Goal: Check status: Check status

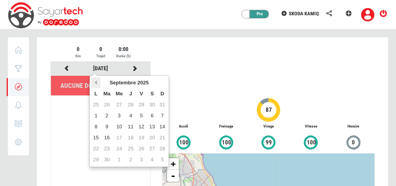
click at [92, 81] on th at bounding box center [95, 82] width 9 height 11
click at [161, 81] on icon at bounding box center [162, 82] width 2 height 5
click at [162, 128] on td "17" at bounding box center [161, 126] width 9 height 11
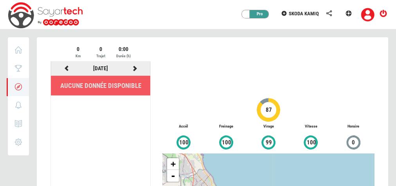
click at [136, 70] on icon at bounding box center [135, 67] width 7 height 5
click at [136, 68] on icon at bounding box center [135, 67] width 7 height 5
click at [65, 66] on icon at bounding box center [66, 67] width 7 height 5
click at [93, 67] on link "[DATE]" at bounding box center [100, 68] width 15 height 6
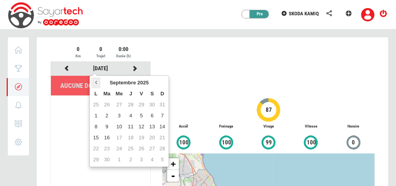
click at [98, 81] on th at bounding box center [95, 82] width 9 height 11
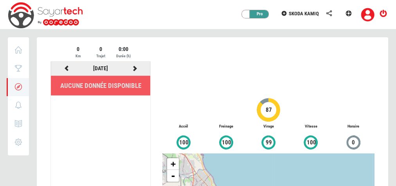
click at [136, 68] on icon at bounding box center [135, 67] width 7 height 5
click at [67, 66] on icon at bounding box center [66, 67] width 7 height 5
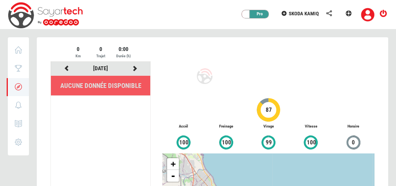
click at [67, 66] on div at bounding box center [213, 171] width 352 height 269
click at [67, 66] on icon at bounding box center [66, 67] width 7 height 5
click at [67, 66] on div at bounding box center [213, 171] width 352 height 269
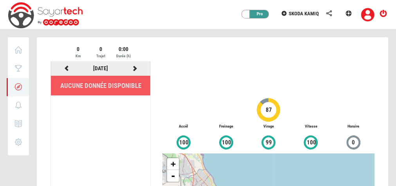
click at [67, 66] on icon at bounding box center [66, 67] width 7 height 5
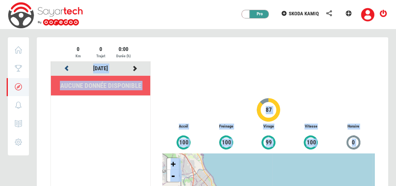
click at [67, 66] on icon at bounding box center [66, 67] width 7 height 5
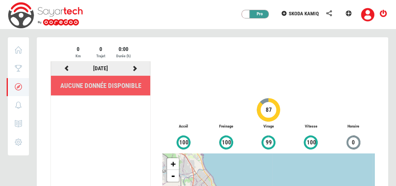
click at [67, 66] on icon at bounding box center [66, 67] width 7 height 5
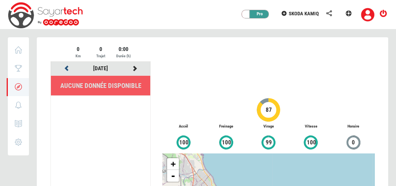
click at [67, 66] on icon at bounding box center [66, 67] width 7 height 5
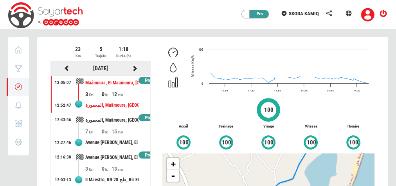
click at [63, 68] on icon at bounding box center [66, 67] width 7 height 5
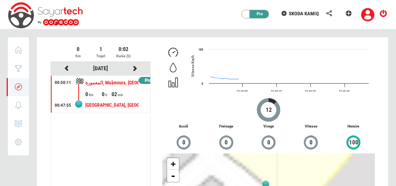
click at [63, 68] on div at bounding box center [213, 171] width 352 height 269
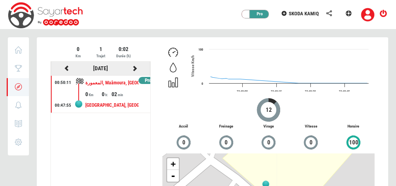
click at [65, 68] on icon at bounding box center [66, 67] width 7 height 5
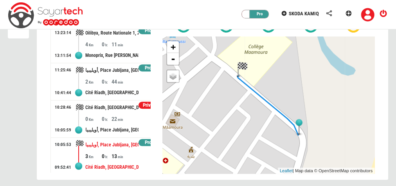
scroll to position [120, 0]
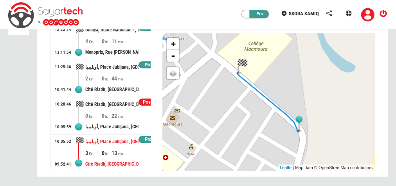
click at [121, 153] on div "13" at bounding box center [119, 153] width 16 height 8
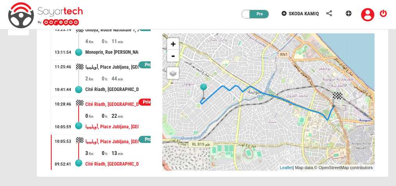
click at [127, 119] on div "أويليبيا, Place Jubljana, [GEOGRAPHIC_DATA], [GEOGRAPHIC_DATA], [GEOGRAPHIC_DAT…" at bounding box center [111, 126] width 53 height 14
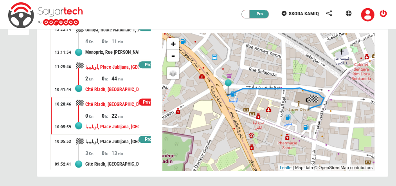
click at [105, 68] on div "أويليبيا, Place Jubljana, [GEOGRAPHIC_DATA], [GEOGRAPHIC_DATA], [GEOGRAPHIC_DAT…" at bounding box center [111, 67] width 53 height 14
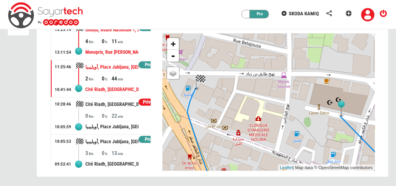
click at [114, 46] on div "Monoprix, Rue [PERSON_NAME], Cité Riadh, [GEOGRAPHIC_DATA], Boujaafar, Sousse M…" at bounding box center [111, 52] width 53 height 14
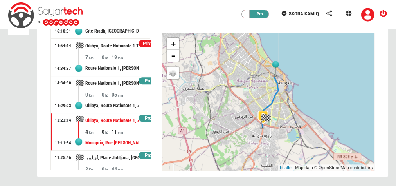
scroll to position [76, 0]
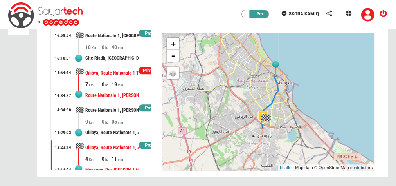
click at [127, 83] on div "7 0 19" at bounding box center [117, 84] width 65 height 8
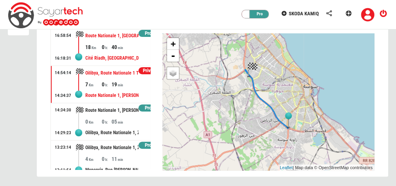
click at [127, 43] on div "18 0 40" at bounding box center [117, 47] width 65 height 8
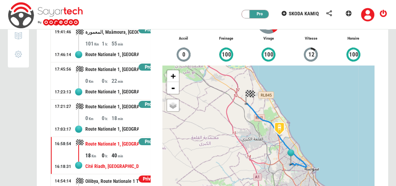
scroll to position [26, 0]
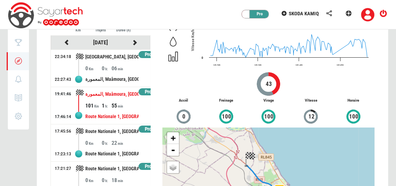
click at [124, 107] on div "55" at bounding box center [119, 105] width 16 height 8
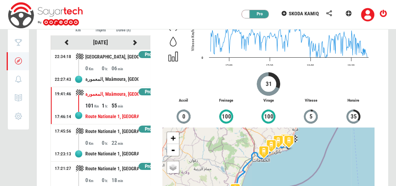
drag, startPoint x: 398, startPoint y: 80, endPoint x: 396, endPoint y: 100, distance: 20.1
click at [396, 100] on html "Privé Pro SKODA KAMIQ [GEOGRAPHIC_DATA] Score Trajets 0 Notifications 0 Rapport…" at bounding box center [198, 127] width 396 height 306
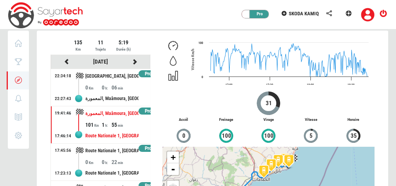
scroll to position [0, 0]
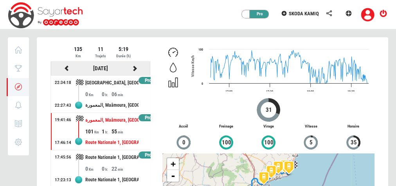
click at [65, 67] on icon at bounding box center [66, 67] width 7 height 5
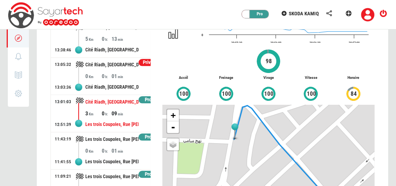
scroll to position [120, 0]
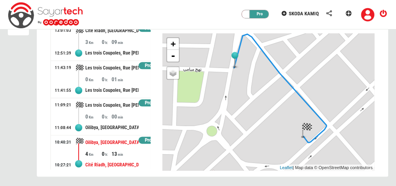
click at [111, 145] on div "Oilibya, [GEOGRAPHIC_DATA][PERSON_NAME], [GEOGRAPHIC_DATA], [GEOGRAPHIC_DATA][P…" at bounding box center [111, 142] width 53 height 14
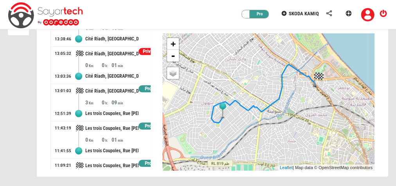
scroll to position [316, 0]
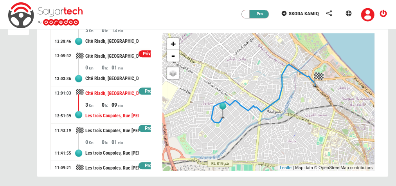
click at [125, 113] on div "Les trois Coupoles, Rue [PERSON_NAME], [GEOGRAPHIC_DATA], [GEOGRAPHIC_DATA][PER…" at bounding box center [111, 116] width 53 height 14
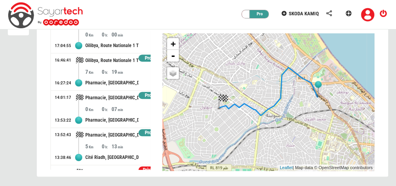
scroll to position [191, 0]
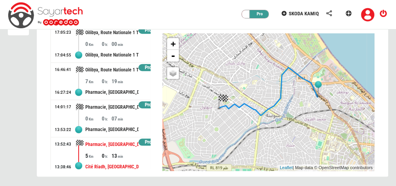
click at [120, 148] on div "Pharmacie, [GEOGRAPHIC_DATA][DATE], [GEOGRAPHIC_DATA], [GEOGRAPHIC_DATA], [PERS…" at bounding box center [111, 144] width 53 height 14
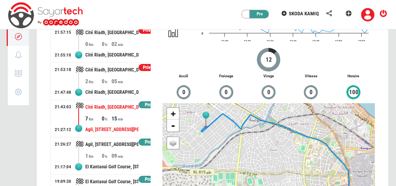
scroll to position [0, 0]
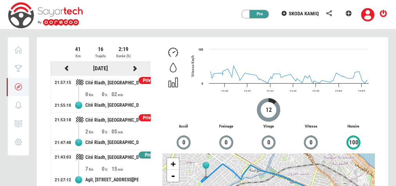
click at [67, 68] on icon at bounding box center [66, 67] width 7 height 5
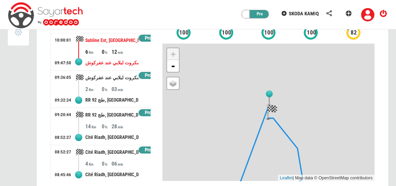
scroll to position [120, 0]
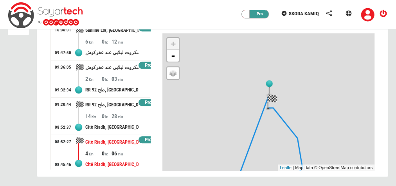
click at [117, 149] on div "06" at bounding box center [119, 153] width 16 height 8
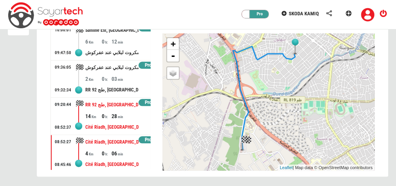
click at [128, 113] on div "14 0 28" at bounding box center [117, 116] width 65 height 8
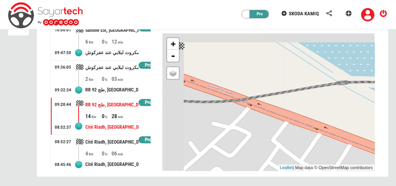
drag, startPoint x: 243, startPoint y: 104, endPoint x: 389, endPoint y: 139, distance: 150.5
click at [389, 139] on div "SKODA KAMIQ 242TUN8484 16 Km/h 283 787 Km [DATE] 09:05:15 depuis 3 jours -" at bounding box center [213, 51] width 364 height 269
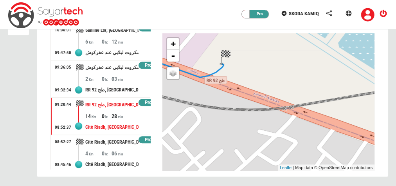
drag, startPoint x: 267, startPoint y: 97, endPoint x: 282, endPoint y: 131, distance: 37.3
click at [282, 131] on div "+ - OSM Map Google Map Google Satellite Leaflet | Map data © OpenStreetMap cont…" at bounding box center [269, 101] width 212 height 137
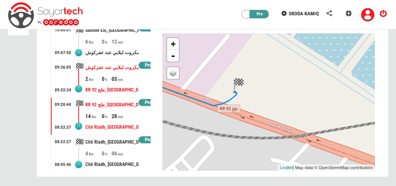
click at [94, 77] on div "2" at bounding box center [93, 79] width 16 height 8
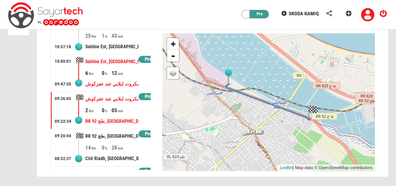
scroll to position [205, 0]
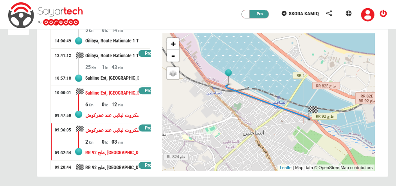
click at [108, 90] on div "Sahline Est, [GEOGRAPHIC_DATA], [GEOGRAPHIC_DATA], 5012, [GEOGRAPHIC_DATA]" at bounding box center [111, 93] width 53 height 14
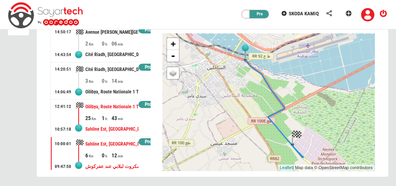
scroll to position [142, 0]
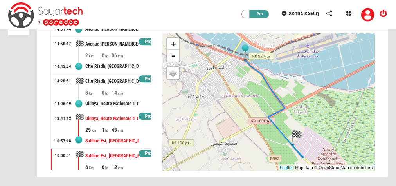
click at [123, 113] on div "Oilibya, Route Nationale 1 Tunis - [GEOGRAPHIC_DATA] - [GEOGRAPHIC_DATA], [GEOG…" at bounding box center [111, 118] width 53 height 14
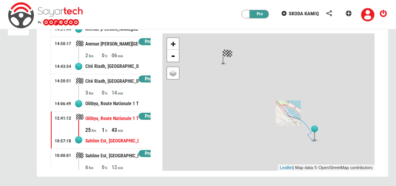
click at [115, 123] on div at bounding box center [213, 51] width 352 height 269
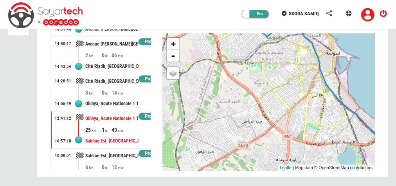
drag, startPoint x: 223, startPoint y: 69, endPoint x: 227, endPoint y: 108, distance: 38.6
click at [231, 113] on div "+ - OSM Map Google Map Google Satellite Leaflet | Map data © OpenStreetMap cont…" at bounding box center [269, 101] width 212 height 137
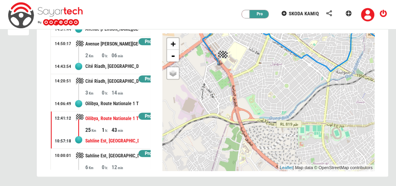
drag, startPoint x: 219, startPoint y: 61, endPoint x: 224, endPoint y: 86, distance: 26.0
click at [224, 86] on div "+ - OSM Map Google Map Google Satellite Leaflet | Map data © OpenStreetMap cont…" at bounding box center [269, 101] width 212 height 137
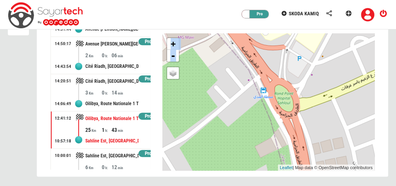
drag, startPoint x: 220, startPoint y: 70, endPoint x: 248, endPoint y: 170, distance: 103.3
click at [248, 170] on div "+ - OSM Map Google Map Google Satellite Leaflet | Map data © OpenStreetMap cont…" at bounding box center [269, 101] width 212 height 137
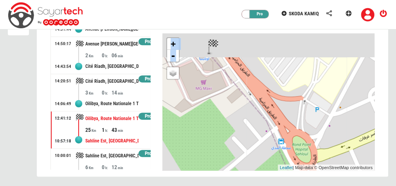
drag, startPoint x: 233, startPoint y: 109, endPoint x: 257, endPoint y: 184, distance: 78.7
click at [257, 184] on div "81 Km 13 Trajets 4:11 Durée (h) [DATE] Pro 20:39:27 20:07:35 [GEOGRAPHIC_DATA],…" at bounding box center [213, 51] width 364 height 269
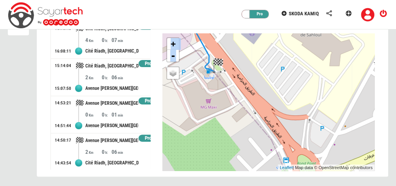
scroll to position [0, 0]
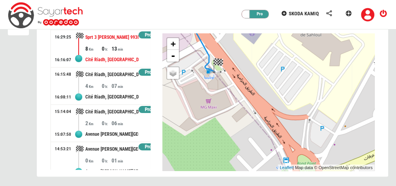
click at [121, 49] on div "13" at bounding box center [119, 49] width 16 height 8
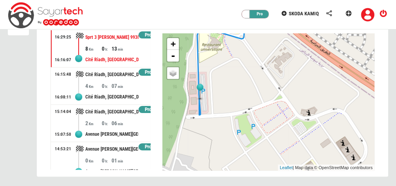
drag, startPoint x: 240, startPoint y: 108, endPoint x: 252, endPoint y: 113, distance: 12.8
click at [252, 113] on div "+ - OSM Map Google Map Google Satellite Leaflet | Map data © OpenStreetMap cont…" at bounding box center [269, 101] width 212 height 137
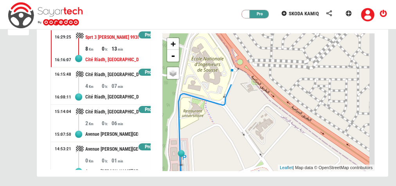
drag, startPoint x: 233, startPoint y: 83, endPoint x: 220, endPoint y: 153, distance: 70.6
click at [221, 153] on div "+ - OSM Map Google Map Google Satellite Leaflet | Map data © OpenStreetMap cont…" at bounding box center [269, 101] width 212 height 137
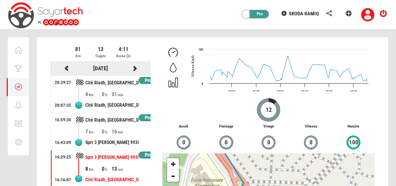
click at [69, 68] on icon at bounding box center [66, 67] width 7 height 5
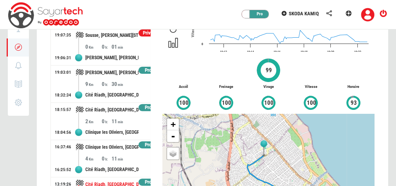
scroll to position [63, 0]
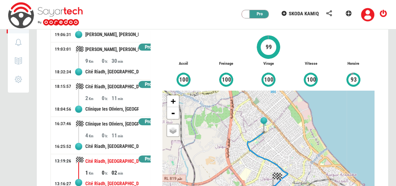
click at [118, 157] on div "Cité Riadh, [GEOGRAPHIC_DATA], [GEOGRAPHIC_DATA], Sousse Jaouhara, [GEOGRAPHIC_…" at bounding box center [111, 161] width 53 height 14
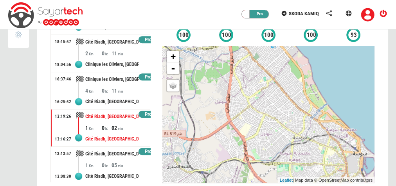
scroll to position [120, 0]
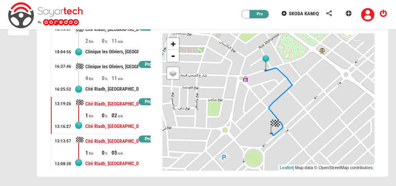
click at [119, 145] on div "Cité Riadh, [GEOGRAPHIC_DATA], [GEOGRAPHIC_DATA], Sousse Jaouhara, [GEOGRAPHIC_…" at bounding box center [111, 141] width 53 height 14
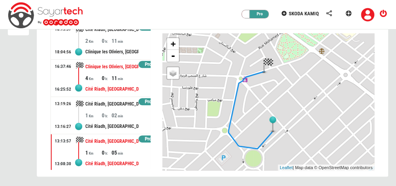
click at [123, 76] on div "11" at bounding box center [119, 78] width 16 height 8
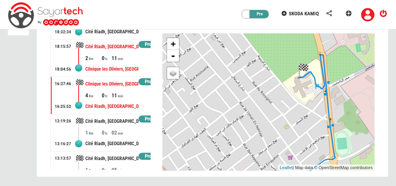
scroll to position [88, 0]
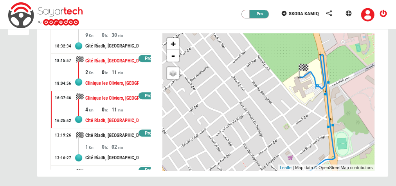
click at [104, 83] on div "Clinique les Oliviers, [GEOGRAPHIC_DATA], [GEOGRAPHIC_DATA], [GEOGRAPHIC_DATA],…" at bounding box center [111, 83] width 53 height 14
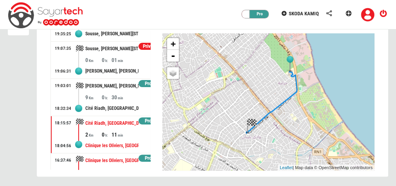
scroll to position [0, 0]
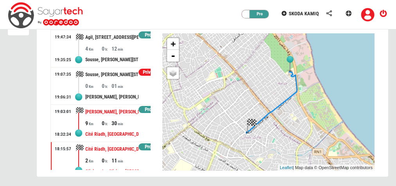
click at [123, 127] on div "Cité Riadh, [GEOGRAPHIC_DATA], [GEOGRAPHIC_DATA], [GEOGRAPHIC_DATA], [GEOGRAPHI…" at bounding box center [111, 134] width 53 height 14
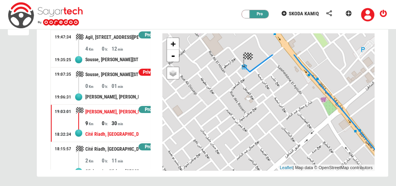
drag, startPoint x: 260, startPoint y: 72, endPoint x: 261, endPoint y: 143, distance: 70.1
click at [261, 143] on div "+ - OSM Map Google Map Google Satellite Leaflet | Map data © OpenStreetMap cont…" at bounding box center [269, 101] width 212 height 137
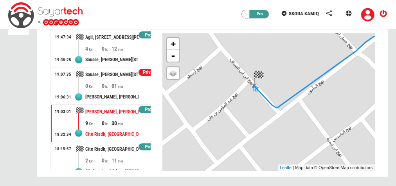
drag, startPoint x: 248, startPoint y: 87, endPoint x: 248, endPoint y: 106, distance: 19.6
click at [248, 106] on div "+ - OSM Map Google Map Google Satellite Leaflet | Map data © OpenStreetMap cont…" at bounding box center [269, 101] width 212 height 137
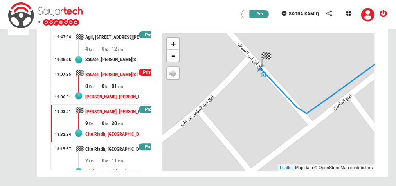
click at [114, 82] on div "01" at bounding box center [119, 86] width 16 height 8
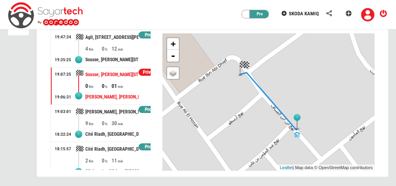
click at [123, 49] on div "12" at bounding box center [119, 49] width 16 height 8
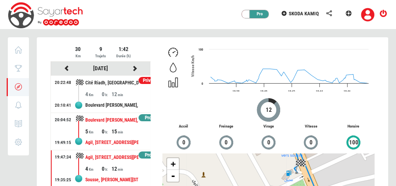
click at [120, 138] on div "Agil, [STREET_ADDRESS][PERSON_NAME]" at bounding box center [111, 142] width 53 height 14
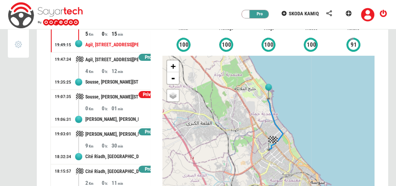
scroll to position [99, 0]
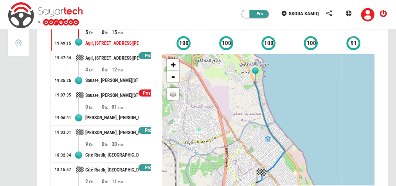
drag, startPoint x: 243, startPoint y: 85, endPoint x: 245, endPoint y: 114, distance: 28.2
click at [245, 114] on div "+ - OSM Map Google Map Google Satellite Leaflet | Map data © OpenStreetMap cont…" at bounding box center [269, 122] width 212 height 137
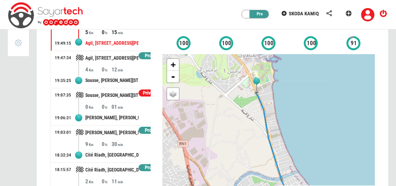
drag, startPoint x: 260, startPoint y: 84, endPoint x: 256, endPoint y: 107, distance: 23.4
click at [256, 107] on div "+ - OSM Map Google Map Google Satellite Leaflet | Map data © OpenStreetMap cont…" at bounding box center [269, 122] width 212 height 137
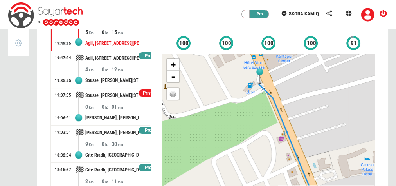
drag, startPoint x: 256, startPoint y: 87, endPoint x: 252, endPoint y: 109, distance: 22.4
click at [252, 109] on div "+ - OSM Map Google Map Google Satellite Leaflet | Map data © OpenStreetMap cont…" at bounding box center [269, 122] width 212 height 137
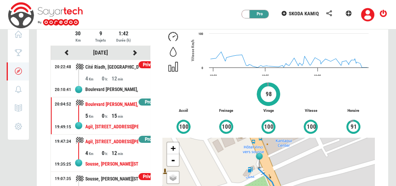
scroll to position [0, 0]
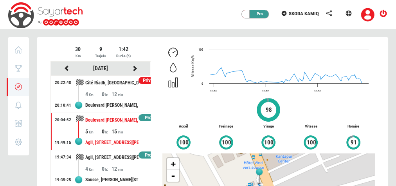
click at [105, 129] on div "0" at bounding box center [106, 131] width 10 height 8
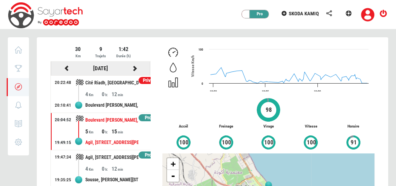
click at [64, 68] on icon at bounding box center [66, 67] width 7 height 5
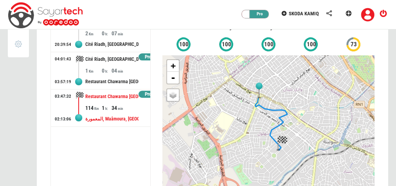
scroll to position [89, 0]
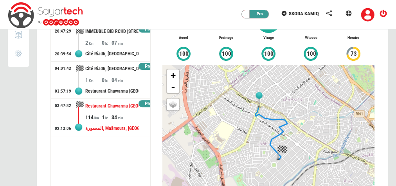
click at [115, 109] on div "Restaurant Chawarma [GEOGRAPHIC_DATA], [GEOGRAPHIC_DATA], [GEOGRAPHIC_DATA], [G…" at bounding box center [111, 106] width 53 height 14
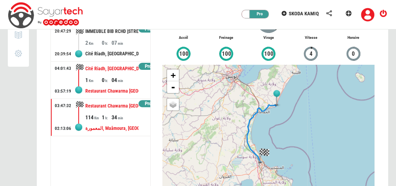
click at [133, 85] on div "Restaurant Chawarma [GEOGRAPHIC_DATA], [GEOGRAPHIC_DATA], [GEOGRAPHIC_DATA], [G…" at bounding box center [111, 91] width 53 height 14
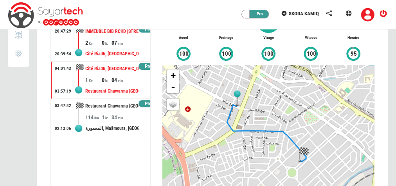
click at [132, 53] on div "Cité Riadh, [GEOGRAPHIC_DATA], [GEOGRAPHIC_DATA], Sousse Jaouhara, [GEOGRAPHIC_…" at bounding box center [111, 54] width 53 height 14
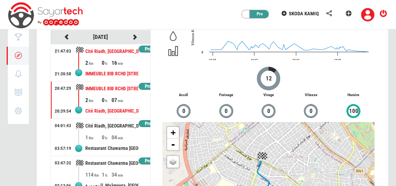
scroll to position [0, 0]
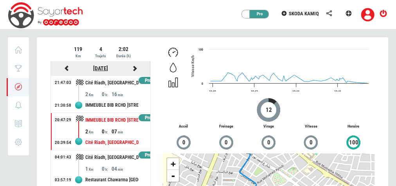
click at [105, 65] on link "[DATE]" at bounding box center [100, 68] width 15 height 6
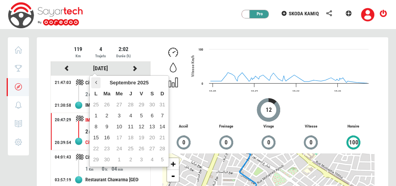
click at [98, 84] on th at bounding box center [95, 82] width 9 height 11
click at [143, 105] on td "1" at bounding box center [141, 104] width 11 height 11
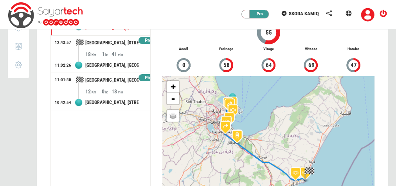
scroll to position [57, 0]
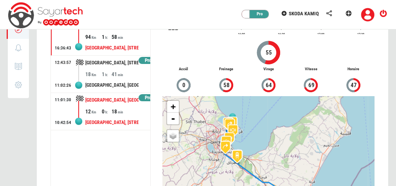
click at [116, 110] on div "18" at bounding box center [119, 111] width 16 height 8
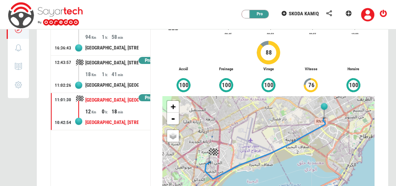
drag, startPoint x: 281, startPoint y: 147, endPoint x: 280, endPoint y: 120, distance: 27.4
click at [280, 120] on div "+ - OSM Map Google Map Google Satellite Leaflet | Map data © OpenStreetMap cont…" at bounding box center [269, 164] width 212 height 137
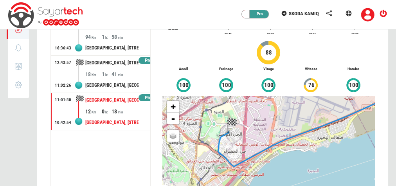
drag, startPoint x: 270, startPoint y: 135, endPoint x: 283, endPoint y: 104, distance: 33.5
click at [283, 104] on div "+ - OSM Map Google Map Google Satellite Leaflet | Map data © OpenStreetMap cont…" at bounding box center [269, 164] width 212 height 137
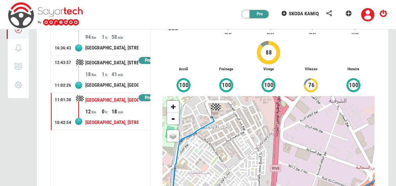
drag, startPoint x: 219, startPoint y: 131, endPoint x: 230, endPoint y: 144, distance: 17.3
click at [230, 144] on div "+ - OSM Map Google Map Google Satellite Leaflet | Map data © OpenStreetMap cont…" at bounding box center [269, 164] width 212 height 137
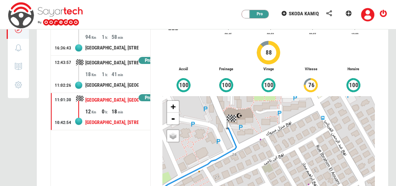
drag, startPoint x: 222, startPoint y: 116, endPoint x: 222, endPoint y: 154, distance: 38.0
click at [222, 154] on div "+ - OSM Map Google Map Google Satellite Leaflet | Map data © OpenStreetMap cont…" at bounding box center [269, 164] width 212 height 137
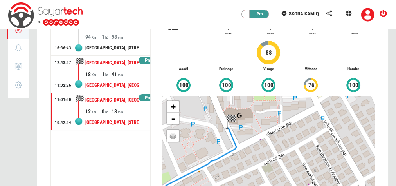
click at [124, 67] on div "[GEOGRAPHIC_DATA], [STREET_ADDRESS][PERSON_NAME]" at bounding box center [111, 63] width 53 height 14
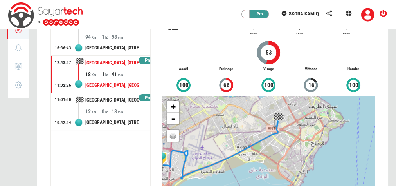
drag, startPoint x: 264, startPoint y: 128, endPoint x: 206, endPoint y: 107, distance: 61.1
click at [206, 107] on div "+ - OSM Map Google Map Google Satellite Leaflet | Map data © OpenStreetMap cont…" at bounding box center [269, 164] width 212 height 137
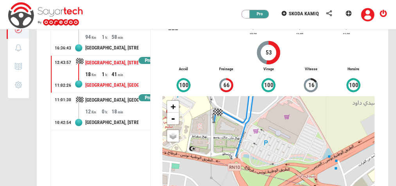
drag, startPoint x: 251, startPoint y: 149, endPoint x: 312, endPoint y: 54, distance: 113.1
click at [311, 54] on div "Created with Highcharts 12.4.0 10:30 11:00 11:30 0 100 Vitesse Km/h 53 Accél 10…" at bounding box center [269, 110] width 224 height 245
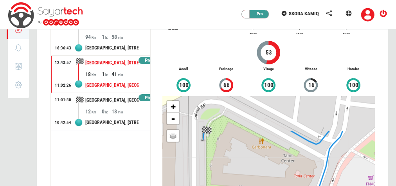
drag, startPoint x: 221, startPoint y: 126, endPoint x: 222, endPoint y: 175, distance: 49.4
click at [222, 175] on div "+ - OSM Map Google Map Google Satellite Leaflet | Map data © OpenStreetMap cont…" at bounding box center [269, 164] width 212 height 137
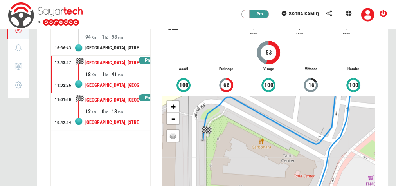
click at [118, 121] on div "[GEOGRAPHIC_DATA], [STREET_ADDRESS][PERSON_NAME][PERSON_NAME]" at bounding box center [111, 122] width 53 height 14
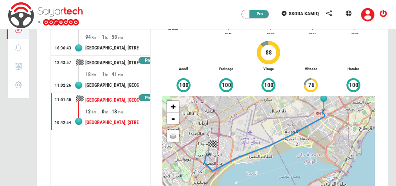
drag, startPoint x: 237, startPoint y: 149, endPoint x: 239, endPoint y: 111, distance: 38.0
click at [239, 111] on div "+ - OSM Map Google Map Google Satellite Leaflet | Map data © OpenStreetMap cont…" at bounding box center [269, 164] width 212 height 137
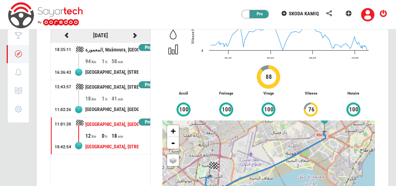
scroll to position [0, 0]
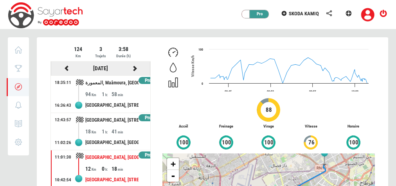
click at [66, 68] on icon at bounding box center [66, 67] width 7 height 5
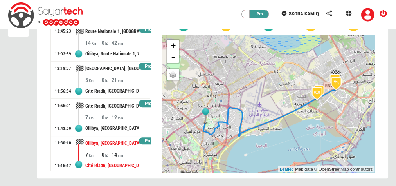
scroll to position [120, 0]
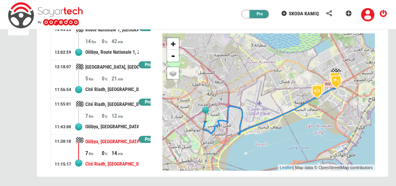
click at [114, 144] on div "Oilibya, [GEOGRAPHIC_DATA], [GEOGRAPHIC_DATA], [GEOGRAPHIC_DATA], [GEOGRAPHIC_D…" at bounding box center [111, 141] width 53 height 14
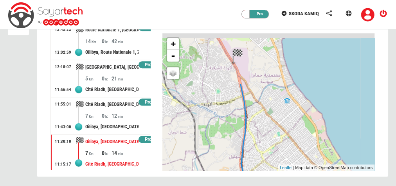
drag, startPoint x: 259, startPoint y: 96, endPoint x: 246, endPoint y: 109, distance: 17.5
click at [273, 169] on div "+ - OSM Map Google Map Google Satellite Leaflet | Map data © OpenStreetMap cont…" at bounding box center [269, 101] width 212 height 137
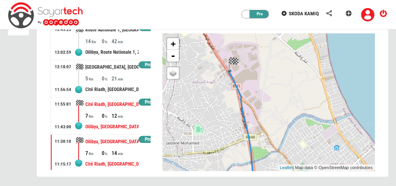
click at [94, 119] on div "Oilibya, [GEOGRAPHIC_DATA], [GEOGRAPHIC_DATA], [GEOGRAPHIC_DATA], [GEOGRAPHIC_D…" at bounding box center [111, 126] width 53 height 14
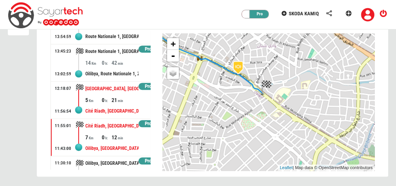
scroll to position [199, 0]
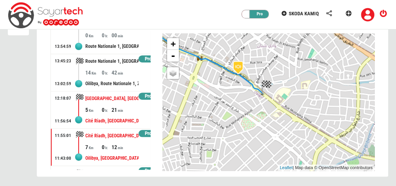
click at [114, 107] on div "21" at bounding box center [119, 110] width 16 height 8
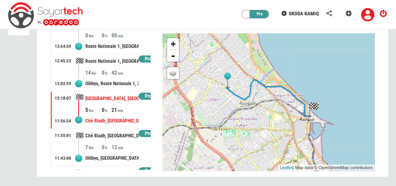
click at [113, 79] on div "Oilibya, Route Nationale 1, Zaouit [GEOGRAPHIC_DATA], Zaouiet Sousse, Zaouia Ks…" at bounding box center [111, 83] width 53 height 14
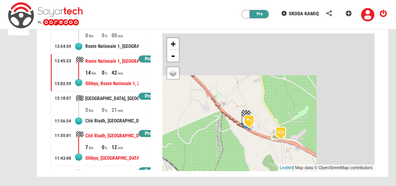
drag, startPoint x: 277, startPoint y: 57, endPoint x: 131, endPoint y: 137, distance: 166.4
click at [131, 137] on div "213 Km 12 Trajets 5:31 Durée (h) [DATE] Pro 20:26:33 19:53:53 [GEOGRAPHIC_DATA]…" at bounding box center [213, 47] width 348 height 245
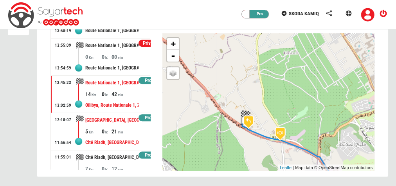
scroll to position [168, 0]
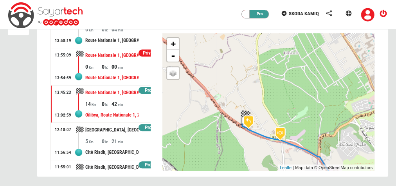
click at [124, 71] on div "Route Nationale 1, [GEOGRAPHIC_DATA], [STREET_ADDRESS]" at bounding box center [111, 78] width 53 height 14
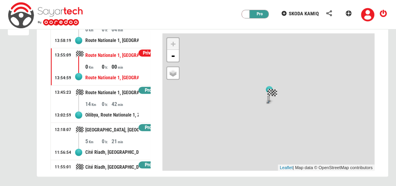
scroll to position [105, 0]
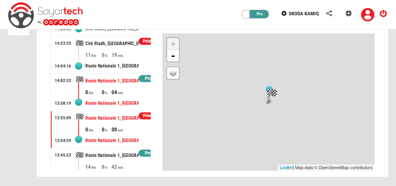
click at [124, 96] on div "Route Nationale 1, [GEOGRAPHIC_DATA], [STREET_ADDRESS]" at bounding box center [111, 103] width 53 height 14
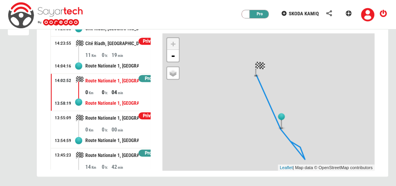
click at [130, 59] on div "Route Nationale 1, [GEOGRAPHIC_DATA], [STREET_ADDRESS]" at bounding box center [111, 66] width 53 height 14
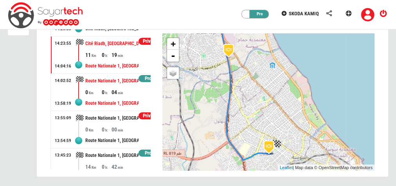
scroll to position [43, 0]
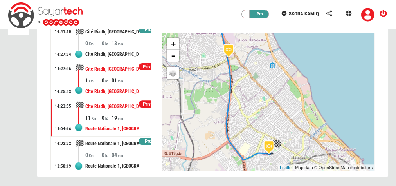
click at [119, 88] on div "Cité Riadh, [GEOGRAPHIC_DATA], [GEOGRAPHIC_DATA], Sousse Jaouhara, [GEOGRAPHIC_…" at bounding box center [111, 91] width 53 height 14
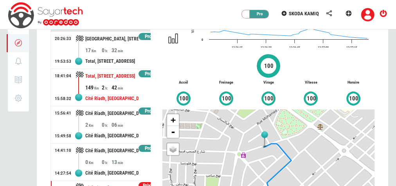
scroll to position [26, 0]
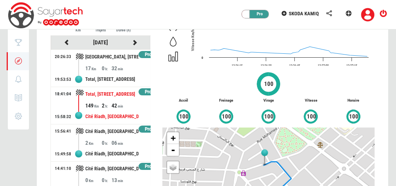
click at [121, 103] on div "42" at bounding box center [119, 105] width 16 height 8
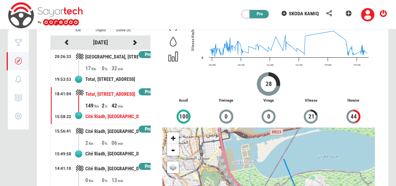
drag, startPoint x: 249, startPoint y: 147, endPoint x: 255, endPoint y: 198, distance: 51.6
click at [255, 185] on html "Privé Pro SKODA KAMIQ [GEOGRAPHIC_DATA] Score Trajets 0 Notifications 0 Rapport…" at bounding box center [198, 127] width 396 height 306
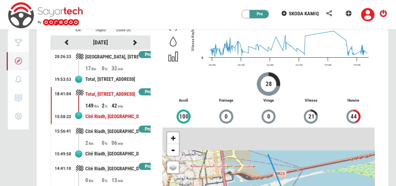
drag, startPoint x: 242, startPoint y: 130, endPoint x: 244, endPoint y: 188, distance: 58.0
click at [244, 185] on html "Privé Pro SKODA KAMIQ [GEOGRAPHIC_DATA] Score Trajets 0 Notifications 0 Rapport…" at bounding box center [198, 127] width 396 height 306
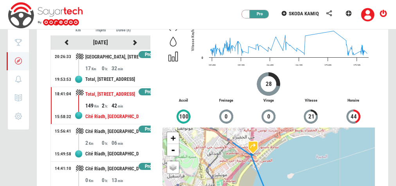
drag, startPoint x: 243, startPoint y: 148, endPoint x: 245, endPoint y: 186, distance: 38.0
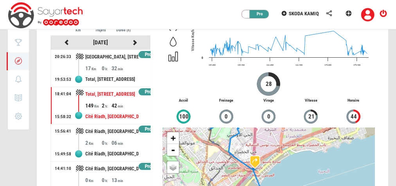
drag, startPoint x: 241, startPoint y: 152, endPoint x: 244, endPoint y: 186, distance: 33.9
click at [244, 185] on html "Privé Pro SKODA KAMIQ [GEOGRAPHIC_DATA] Score Trajets 0 Notifications 0 Rapport…" at bounding box center [198, 127] width 396 height 306
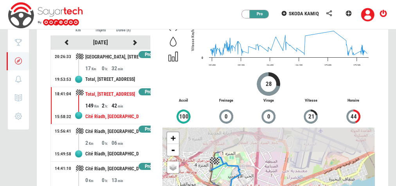
drag, startPoint x: 243, startPoint y: 144, endPoint x: 243, endPoint y: 175, distance: 31.7
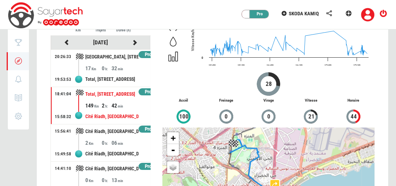
drag, startPoint x: 223, startPoint y: 156, endPoint x: 246, endPoint y: 133, distance: 32.7
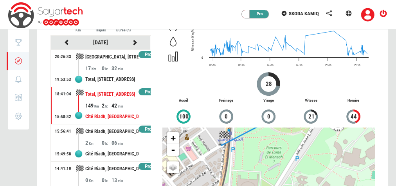
drag, startPoint x: 222, startPoint y: 154, endPoint x: 233, endPoint y: 154, distance: 10.6
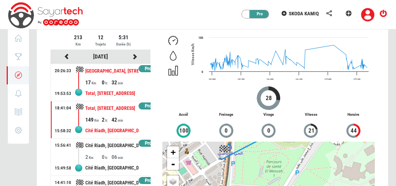
scroll to position [0, 0]
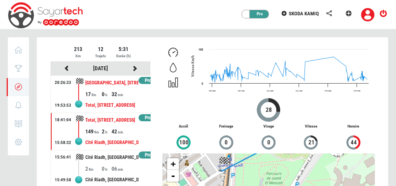
click at [113, 100] on div "Total, [STREET_ADDRESS]" at bounding box center [111, 105] width 53 height 14
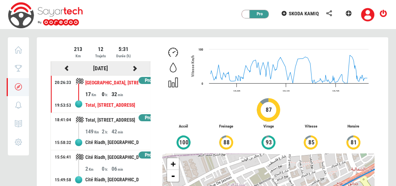
click at [132, 67] on icon at bounding box center [135, 67] width 7 height 5
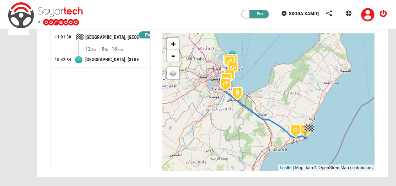
scroll to position [89, 0]
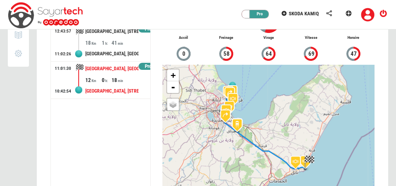
click at [122, 86] on div "[GEOGRAPHIC_DATA], [STREET_ADDRESS][PERSON_NAME][PERSON_NAME]" at bounding box center [111, 91] width 53 height 14
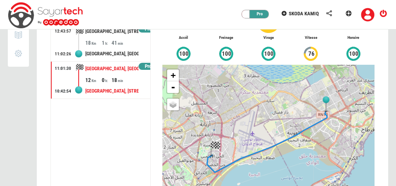
scroll to position [57, 0]
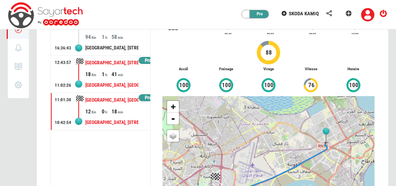
click at [125, 82] on div "[GEOGRAPHIC_DATA], [GEOGRAPHIC_DATA][PERSON_NAME], [GEOGRAPHIC_DATA], [GEOGRAPH…" at bounding box center [111, 85] width 53 height 14
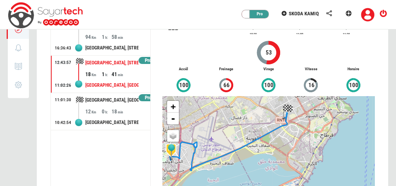
drag, startPoint x: 268, startPoint y: 137, endPoint x: 226, endPoint y: 112, distance: 49.2
click at [226, 112] on div "+ - OSM Map Google Map Google Satellite Leaflet | Map data © OpenStreetMap cont…" at bounding box center [269, 164] width 212 height 137
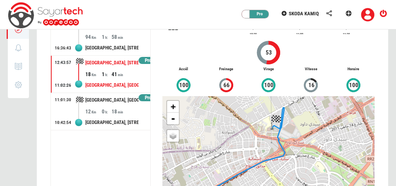
drag, startPoint x: 282, startPoint y: 120, endPoint x: 266, endPoint y: 148, distance: 32.3
click at [266, 148] on div "+ - OSM Map Google Map Google Satellite Leaflet | Map data © OpenStreetMap cont…" at bounding box center [269, 164] width 212 height 137
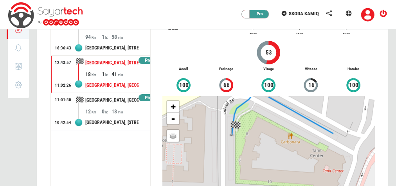
drag, startPoint x: 304, startPoint y: 124, endPoint x: 241, endPoint y: 140, distance: 65.8
click at [241, 140] on div "+ - OSM Map Google Map Google Satellite Leaflet | Map data © OpenStreetMap cont…" at bounding box center [269, 164] width 212 height 137
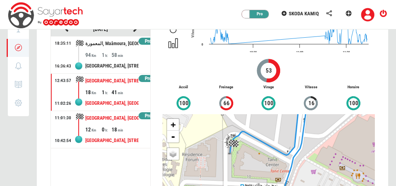
scroll to position [26, 0]
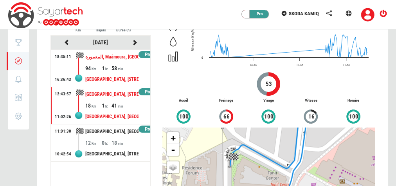
click at [117, 76] on div "[GEOGRAPHIC_DATA], [STREET_ADDRESS][PERSON_NAME]" at bounding box center [111, 79] width 53 height 14
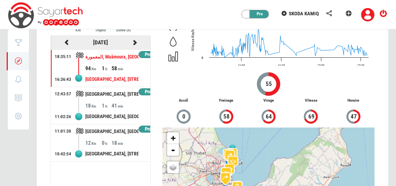
click at [66, 40] on icon at bounding box center [66, 42] width 7 height 5
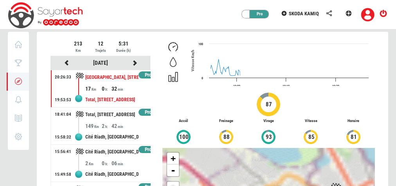
scroll to position [0, 0]
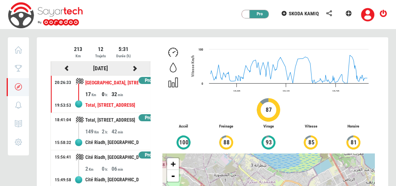
click at [67, 68] on icon at bounding box center [66, 67] width 7 height 5
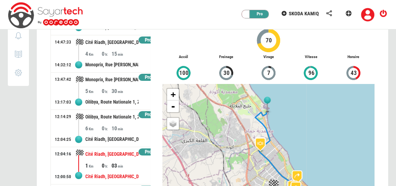
scroll to position [120, 0]
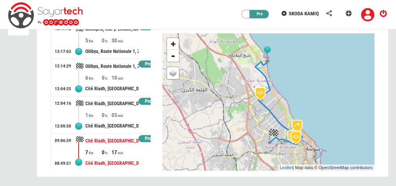
click at [114, 141] on div "Cité Riadh, [GEOGRAPHIC_DATA], [GEOGRAPHIC_DATA], Sousse Jaouhara, [GEOGRAPHIC_…" at bounding box center [111, 141] width 53 height 14
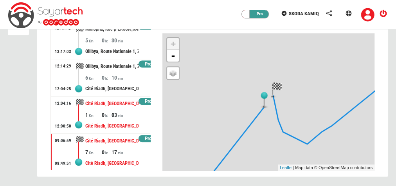
click at [120, 115] on div "03" at bounding box center [119, 115] width 16 height 8
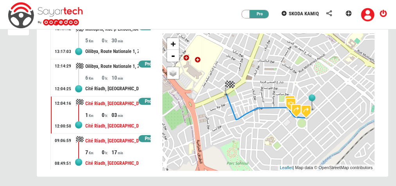
click at [124, 148] on div "17" at bounding box center [119, 152] width 16 height 8
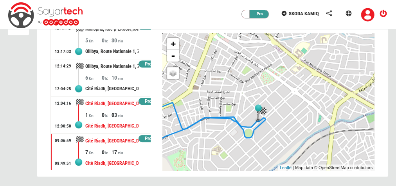
click at [111, 114] on div "03" at bounding box center [119, 115] width 16 height 8
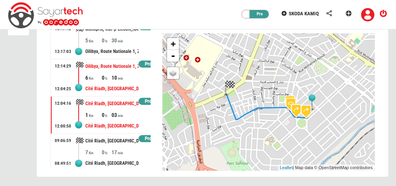
click at [114, 85] on div "Cité Riadh, [GEOGRAPHIC_DATA], Sahloul, Sousse Jaouhara, [GEOGRAPHIC_DATA], [GE…" at bounding box center [111, 88] width 53 height 14
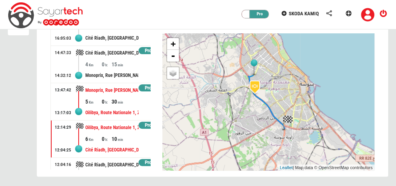
scroll to position [20, 0]
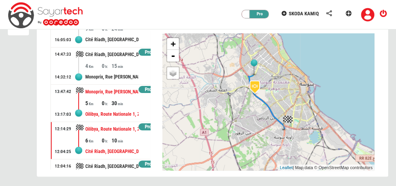
click at [134, 117] on div "Monoprix, Rue [PERSON_NAME], [GEOGRAPHIC_DATA], [GEOGRAPHIC_DATA], [GEOGRAPHIC_…" at bounding box center [117, 103] width 65 height 37
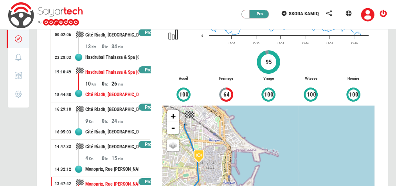
scroll to position [0, 0]
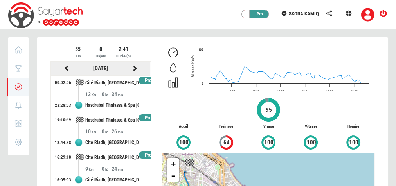
click at [68, 66] on icon at bounding box center [66, 67] width 7 height 5
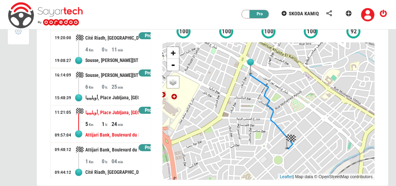
scroll to position [120, 0]
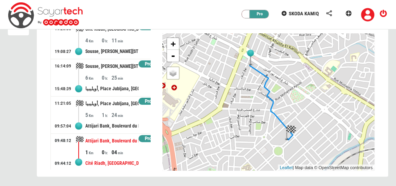
click at [121, 150] on div "04" at bounding box center [119, 152] width 16 height 8
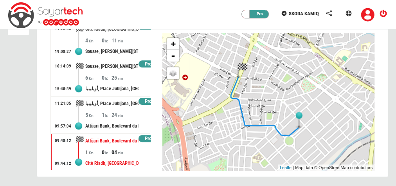
click at [121, 119] on div "Attijari Bank, Boulevard du leader [PERSON_NAME], [GEOGRAPHIC_DATA], [GEOGRAPHI…" at bounding box center [111, 126] width 53 height 14
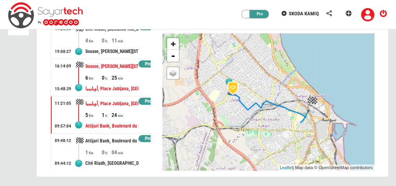
click at [126, 81] on div "أويليبيا, Place Jubljana, [GEOGRAPHIC_DATA], [GEOGRAPHIC_DATA], [GEOGRAPHIC_DAT…" at bounding box center [111, 88] width 53 height 14
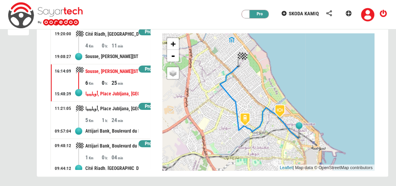
scroll to position [0, 0]
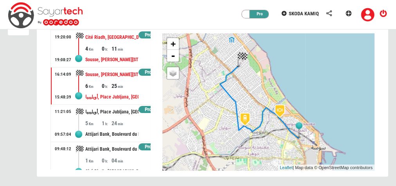
click at [125, 59] on div "Sousse, [PERSON_NAME][STREET_ADDRESS][PERSON_NAME]" at bounding box center [111, 59] width 53 height 14
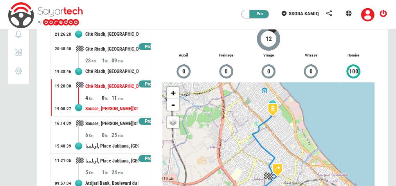
scroll to position [57, 0]
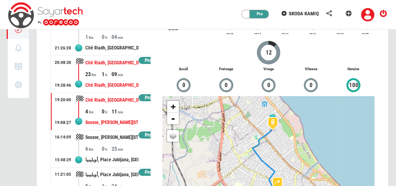
click at [123, 77] on div "09" at bounding box center [119, 74] width 16 height 8
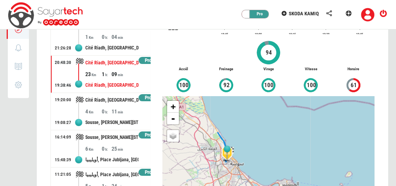
drag, startPoint x: 222, startPoint y: 136, endPoint x: 219, endPoint y: 161, distance: 25.6
click at [219, 161] on img at bounding box center [227, 154] width 20 height 20
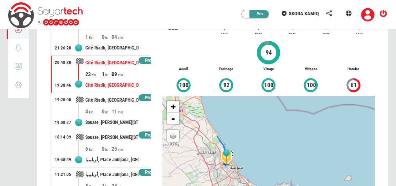
scroll to position [26, 0]
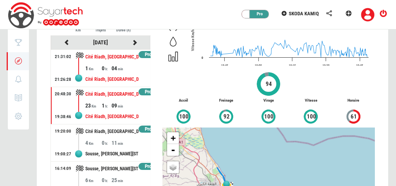
click at [112, 72] on div "Cité Riadh, [GEOGRAPHIC_DATA], [GEOGRAPHIC_DATA], Sousse Jaouhara, [GEOGRAPHIC_…" at bounding box center [111, 79] width 53 height 14
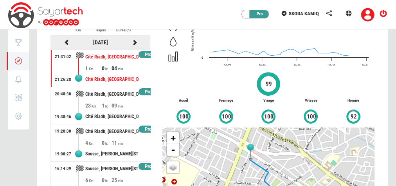
click at [67, 42] on icon at bounding box center [66, 42] width 7 height 5
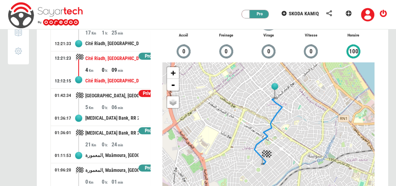
scroll to position [120, 0]
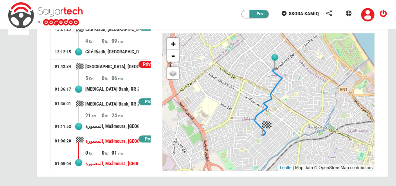
click at [120, 148] on div "01" at bounding box center [119, 152] width 16 height 8
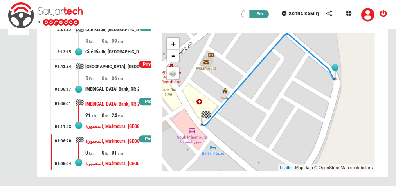
click at [121, 114] on div "24" at bounding box center [119, 115] width 16 height 8
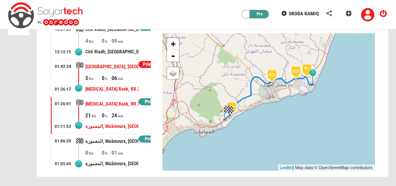
click at [127, 87] on div "[MEDICAL_DATA] Bank, RR 28 طج, Zone Touristique [GEOGRAPHIC_DATA], [GEOGRAPHIC_…" at bounding box center [111, 89] width 53 height 14
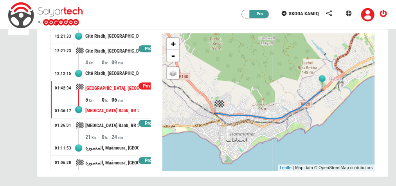
scroll to position [125, 0]
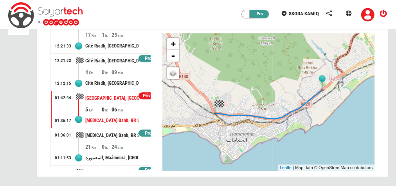
click at [127, 87] on div "Cité Riadh, [GEOGRAPHIC_DATA], [GEOGRAPHIC_DATA], Sousse Jaouhara, [GEOGRAPHIC_…" at bounding box center [111, 83] width 53 height 14
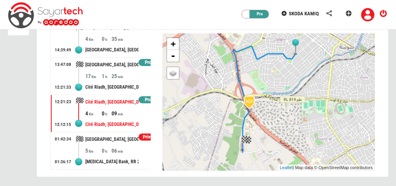
scroll to position [63, 0]
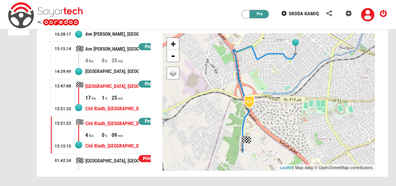
click at [132, 103] on div "Cité Riadh, [GEOGRAPHIC_DATA], Sousse Erriadh, [GEOGRAPHIC_DATA], 4054, [GEOGRA…" at bounding box center [111, 108] width 53 height 14
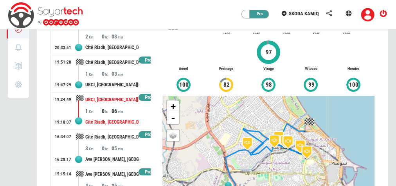
scroll to position [57, 0]
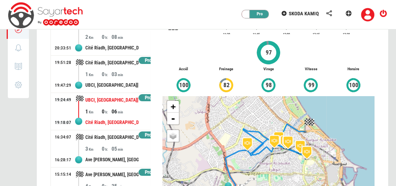
click at [104, 123] on div "Cité Riadh, [GEOGRAPHIC_DATA], [GEOGRAPHIC_DATA], Sousse Jaouhara, [GEOGRAPHIC_…" at bounding box center [111, 122] width 53 height 14
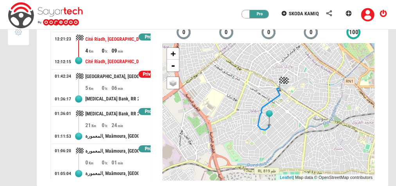
scroll to position [120, 0]
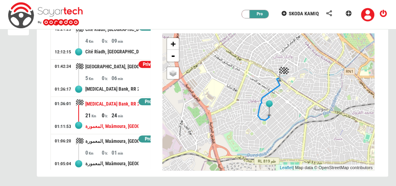
click at [123, 123] on div "المعمورة, Maâmoura, [GEOGRAPHIC_DATA], [GEOGRAPHIC_DATA], [GEOGRAPHIC_DATA], 80…" at bounding box center [111, 126] width 53 height 14
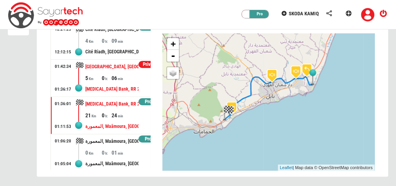
click at [122, 76] on div "06" at bounding box center [119, 78] width 16 height 8
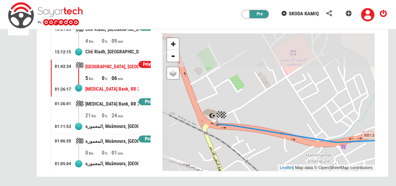
drag, startPoint x: 209, startPoint y: 102, endPoint x: 221, endPoint y: 146, distance: 45.8
click at [221, 146] on div "+ - OSM Map Google Map Google Satellite Leaflet | Map data © OpenStreetMap cont…" at bounding box center [269, 101] width 212 height 137
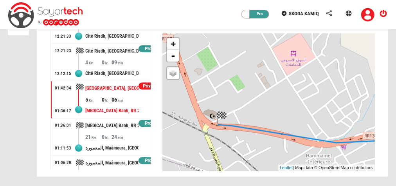
scroll to position [125, 0]
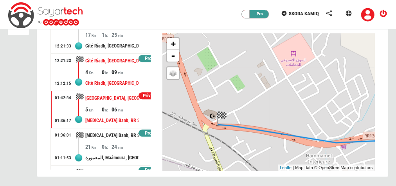
click at [126, 79] on div "Cité Riadh, [GEOGRAPHIC_DATA], [GEOGRAPHIC_DATA], Sousse Jaouhara, [GEOGRAPHIC_…" at bounding box center [111, 83] width 53 height 14
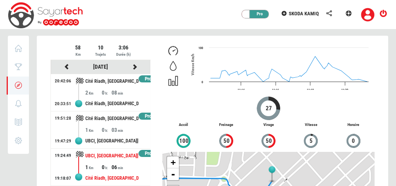
scroll to position [0, 0]
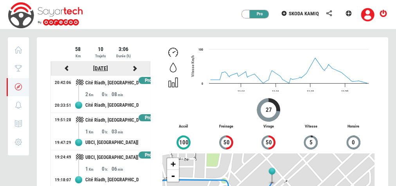
click at [105, 65] on link "[DATE]" at bounding box center [100, 68] width 15 height 6
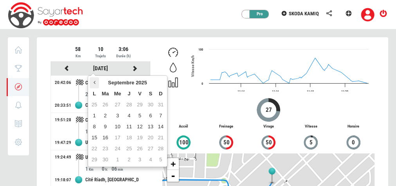
click at [96, 79] on th at bounding box center [94, 82] width 9 height 11
click at [140, 138] on td "25" at bounding box center [140, 137] width 11 height 11
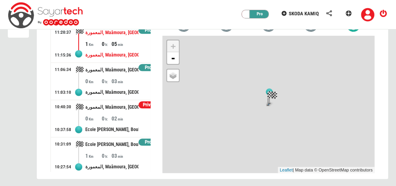
scroll to position [120, 0]
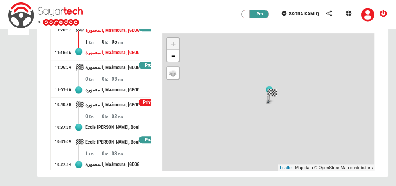
click at [119, 149] on div "03" at bounding box center [119, 153] width 16 height 8
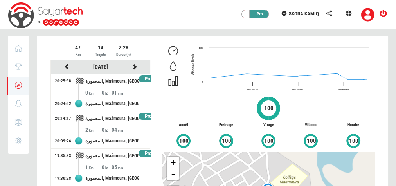
scroll to position [0, 0]
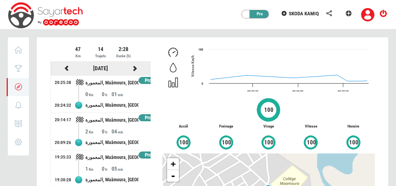
click at [67, 68] on icon at bounding box center [66, 67] width 7 height 5
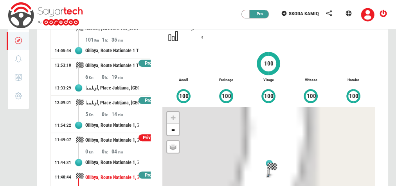
scroll to position [120, 0]
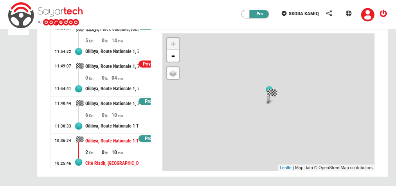
click at [127, 156] on div "Cité Riadh, [GEOGRAPHIC_DATA], [GEOGRAPHIC_DATA], Sousse Jaouhara, [GEOGRAPHIC_…" at bounding box center [111, 163] width 53 height 14
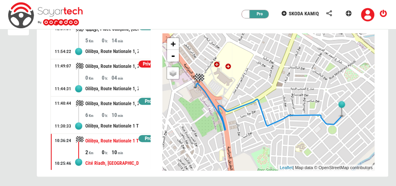
click at [125, 119] on div "Oilibya, Route Nationale 1 Tunis - [GEOGRAPHIC_DATA] - [GEOGRAPHIC_DATA], [GEOG…" at bounding box center [111, 126] width 53 height 14
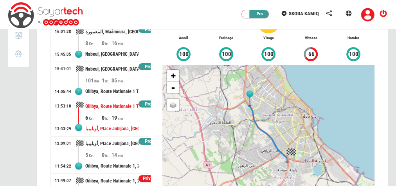
scroll to position [57, 0]
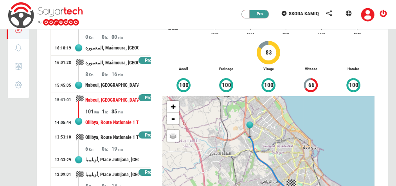
click at [107, 108] on div "1" at bounding box center [106, 111] width 10 height 8
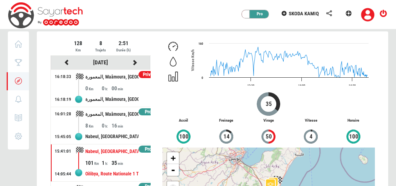
scroll to position [0, 0]
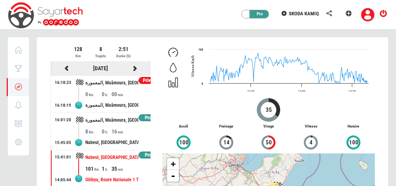
click at [65, 67] on icon at bounding box center [66, 67] width 7 height 5
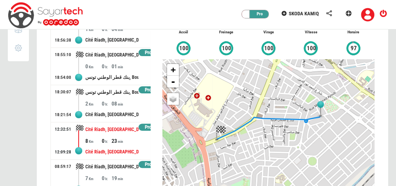
scroll to position [120, 0]
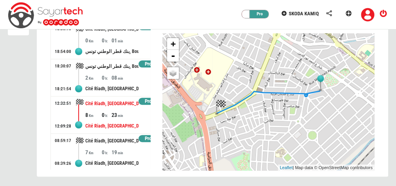
click at [112, 148] on div "19" at bounding box center [119, 152] width 16 height 8
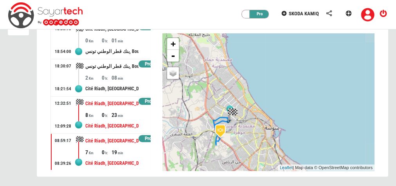
click at [108, 120] on div "Cité Riadh, [GEOGRAPHIC_DATA], [GEOGRAPHIC_DATA], Sousse Jaouhara, [GEOGRAPHIC_…" at bounding box center [111, 126] width 53 height 14
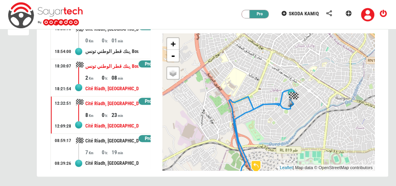
click at [116, 84] on div "Cité Riadh, [GEOGRAPHIC_DATA], [GEOGRAPHIC_DATA], Sousse Jaouhara, [GEOGRAPHIC_…" at bounding box center [111, 88] width 53 height 14
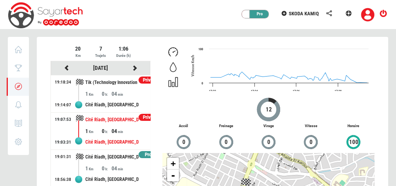
scroll to position [0, 0]
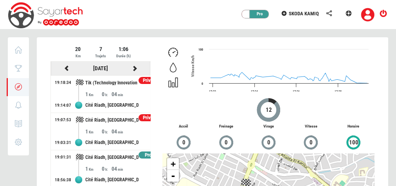
click at [64, 69] on icon at bounding box center [66, 67] width 7 height 5
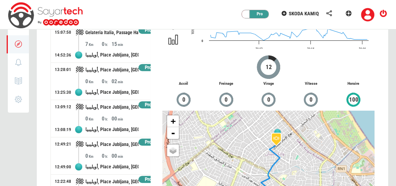
scroll to position [120, 0]
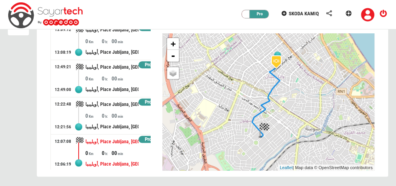
click at [120, 143] on div "أويليبيا, Place Jubljana, [GEOGRAPHIC_DATA], [GEOGRAPHIC_DATA], [GEOGRAPHIC_DAT…" at bounding box center [111, 141] width 53 height 14
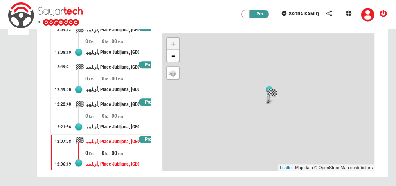
click at [123, 115] on div "00" at bounding box center [119, 116] width 16 height 8
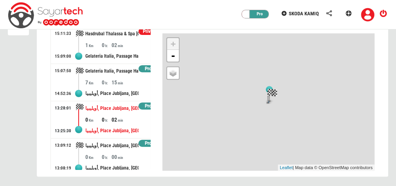
scroll to position [68, 0]
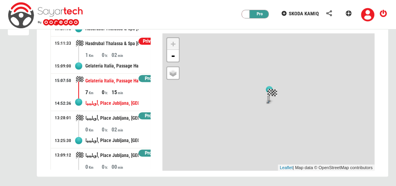
click at [126, 93] on div "7 0 15" at bounding box center [117, 92] width 65 height 8
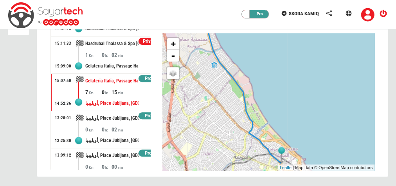
drag, startPoint x: 277, startPoint y: 109, endPoint x: 211, endPoint y: 46, distance: 90.9
click at [211, 46] on div "+ - OSM Map Google Map Google Satellite Leaflet | Map data © OpenStreetMap cont…" at bounding box center [269, 101] width 212 height 137
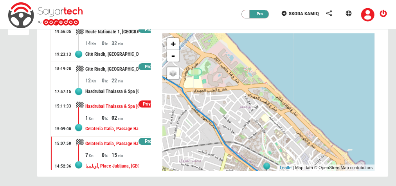
scroll to position [0, 0]
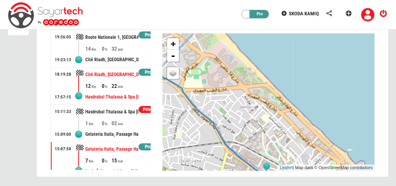
click at [124, 98] on div "Hasdrubal Thalassa & Spa [GEOGRAPHIC_DATA], [STREET_ADDRESS]" at bounding box center [111, 97] width 53 height 14
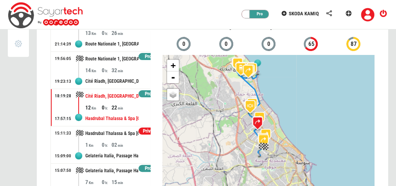
scroll to position [89, 0]
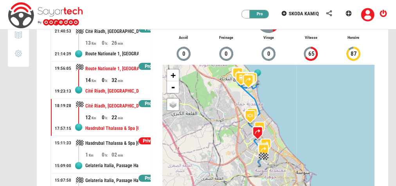
click at [121, 87] on div "Cité Riadh, [GEOGRAPHIC_DATA], [GEOGRAPHIC_DATA], Sousse Jaouhara, [GEOGRAPHIC_…" at bounding box center [111, 91] width 53 height 14
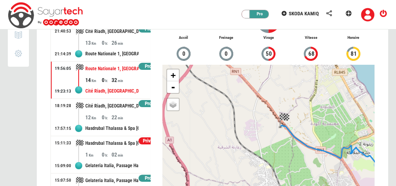
scroll to position [0, 0]
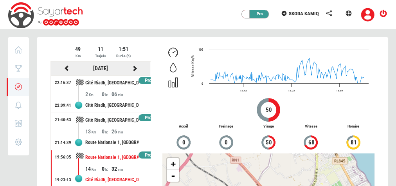
click at [67, 67] on icon at bounding box center [66, 67] width 7 height 5
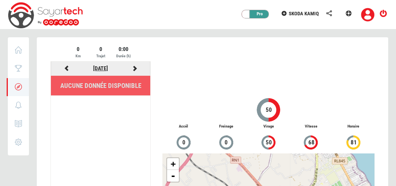
click at [108, 66] on link "[DATE]" at bounding box center [100, 68] width 15 height 6
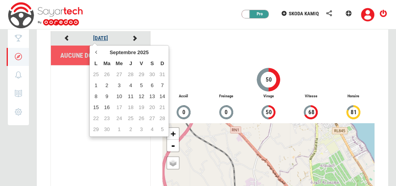
scroll to position [31, 0]
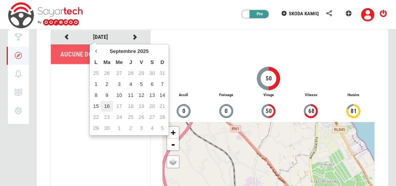
click at [105, 105] on td "16" at bounding box center [107, 106] width 12 height 11
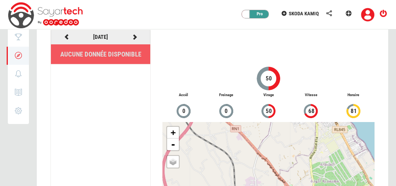
click at [67, 37] on icon at bounding box center [66, 36] width 7 height 5
